Goal: Transaction & Acquisition: Register for event/course

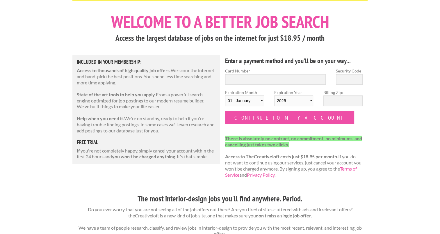
scroll to position [23, 0]
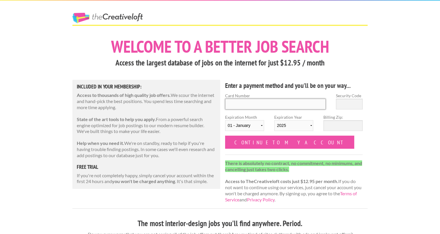
click at [272, 102] on input "Card Number" at bounding box center [275, 104] width 101 height 11
click at [259, 126] on select "01 - January 02 - February 03 - March 04 - April 05 - May 06 - June 07 - July 0…" at bounding box center [244, 125] width 39 height 11
click at [225, 120] on select "01 - January 02 - February 03 - March 04 - April 05 - May 06 - June 07 - July 0…" at bounding box center [244, 125] width 39 height 11
click at [258, 125] on select "01 - January 02 - February 03 - March 04 - April 05 - May 06 - June 07 - July 0…" at bounding box center [244, 125] width 39 height 11
select select "06"
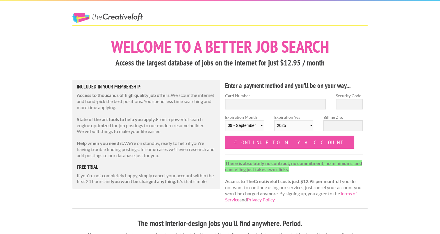
click at [225, 120] on select "01 - January 02 - February 03 - March 04 - April 05 - May 06 - June 07 - July 0…" at bounding box center [244, 125] width 39 height 11
click at [287, 124] on select "2025 2026 2027 2028 2029 2030 2031 2032 2033 2034" at bounding box center [293, 125] width 39 height 11
select select "2029"
click at [274, 120] on select "2025 2026 2027 2028 2029 2030 2031 2032 2033 2034" at bounding box center [293, 125] width 39 height 11
click at [335, 122] on input "Billing Zip:" at bounding box center [342, 125] width 39 height 11
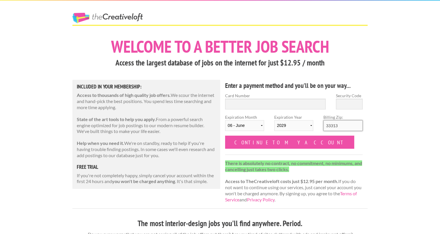
type input "33313"
click at [315, 108] on input "Card Number" at bounding box center [275, 104] width 101 height 11
type input "5253 6355 4355 9709"
type input "003"
click at [257, 124] on select "01 - January 02 - February 03 - March 04 - April 05 - May 06 - June 07 - July 0…" at bounding box center [244, 125] width 39 height 11
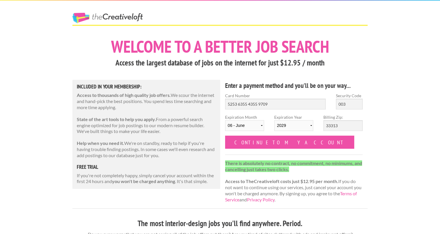
select select "05"
click at [225, 120] on select "01 - January 02 - February 03 - March 04 - April 05 - May 06 - June 07 - July 0…" at bounding box center [244, 125] width 39 height 11
click at [306, 126] on select "2025 2026 2027 2028 2029 2030 2031 2032 2033 2034" at bounding box center [293, 125] width 39 height 11
select select "2028"
click at [274, 120] on select "2025 2026 2027 2028 2029 2030 2031 2032 2033 2034" at bounding box center [293, 125] width 39 height 11
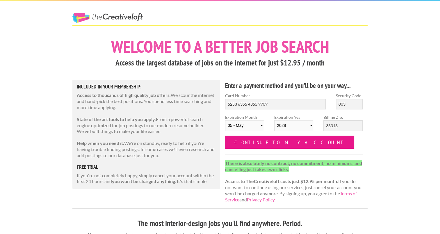
click at [273, 140] on input "Continue to my account" at bounding box center [289, 142] width 129 height 13
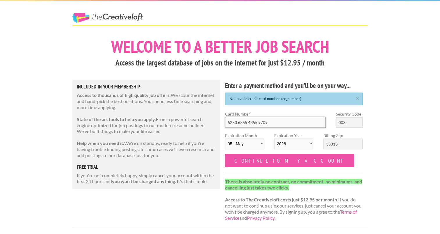
click at [280, 121] on input "5253 6355 4355 9709" at bounding box center [275, 122] width 101 height 11
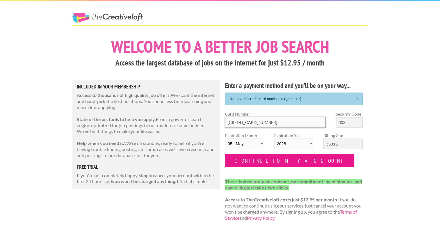
type input "5253 6355 4355 9708"
click at [287, 164] on input "Continue to my account" at bounding box center [289, 160] width 129 height 13
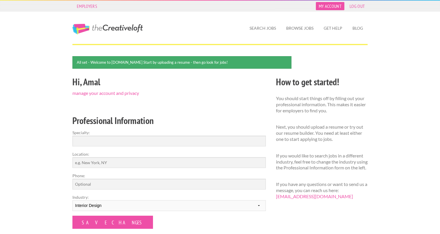
click at [339, 4] on link "My Account" at bounding box center [330, 6] width 29 height 8
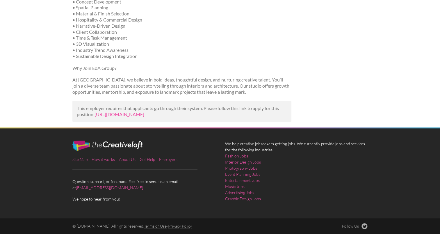
scroll to position [465, 0]
click at [111, 111] on link "[URL][DOMAIN_NAME]" at bounding box center [120, 114] width 50 height 6
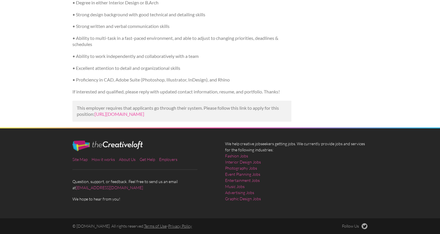
scroll to position [178, 0]
click at [92, 105] on p "This employer requires that applicants go through their system. Please follow t…" at bounding box center [182, 111] width 210 height 12
click at [111, 111] on link "https://www.linkedin.com/jobs/view/junior-residential-designer-at-52x-consultin…" at bounding box center [120, 114] width 50 height 6
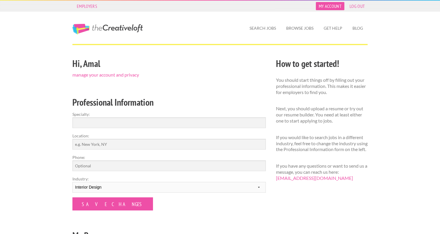
click at [334, 3] on link "My Account" at bounding box center [330, 6] width 29 height 8
click at [335, 5] on link "My Account" at bounding box center [330, 6] width 29 height 8
click at [128, 28] on link "The Creative Loft" at bounding box center [107, 29] width 70 height 10
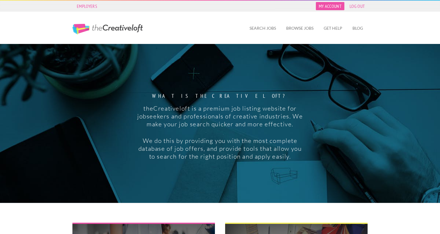
click at [333, 6] on link "My Account" at bounding box center [330, 6] width 29 height 8
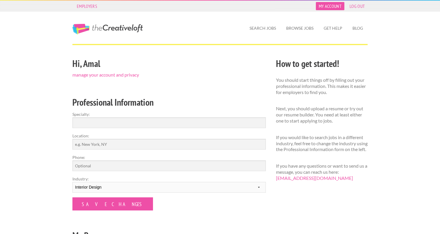
click at [321, 6] on link "My Account" at bounding box center [330, 6] width 29 height 8
click at [322, 6] on link "My Account" at bounding box center [330, 6] width 29 height 8
